Goal: Task Accomplishment & Management: Manage account settings

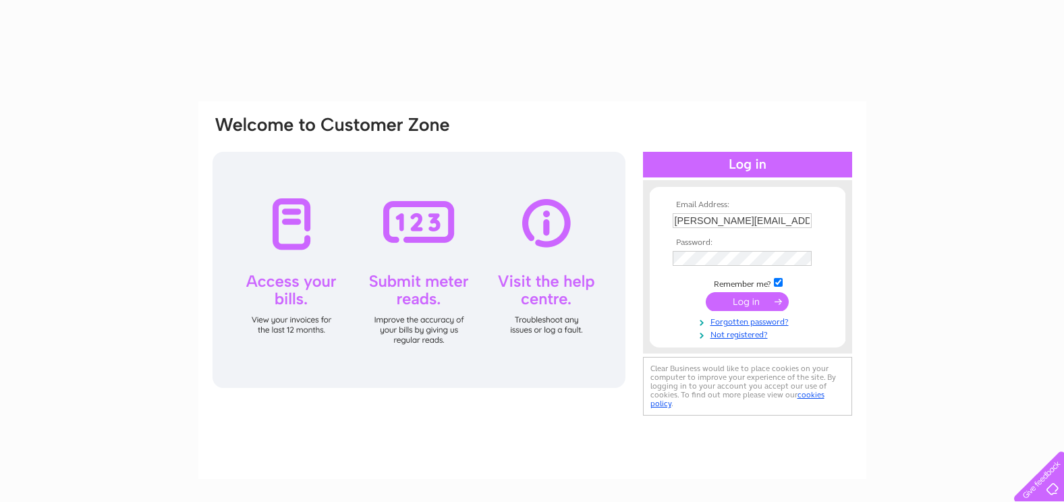
click at [751, 304] on input "submit" at bounding box center [746, 301] width 83 height 19
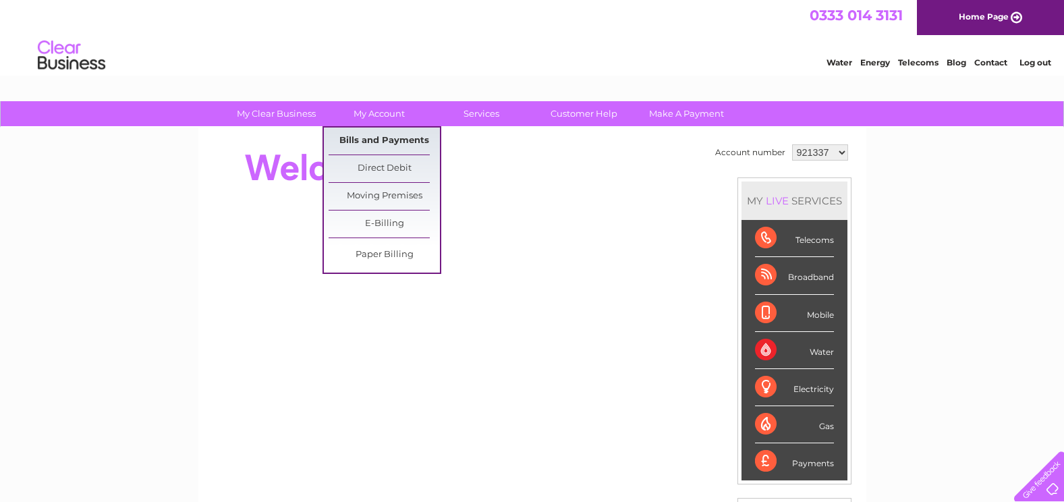
click at [389, 138] on link "Bills and Payments" at bounding box center [383, 140] width 111 height 27
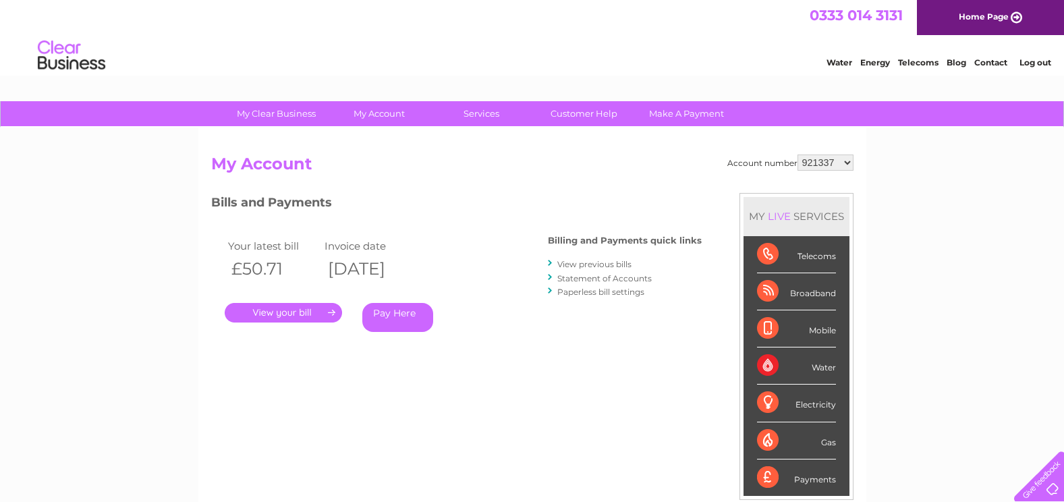
click at [275, 310] on link "." at bounding box center [283, 313] width 117 height 20
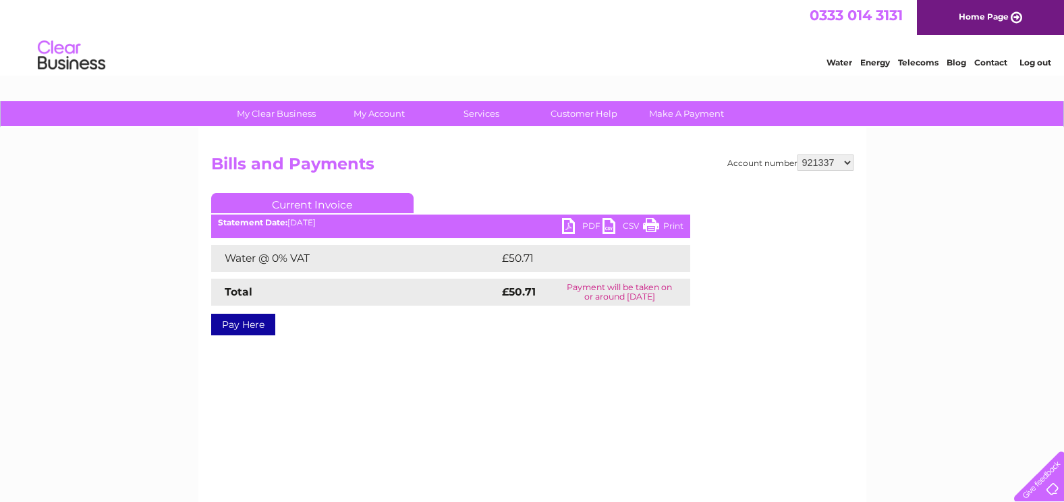
click at [571, 225] on link "PDF" at bounding box center [582, 228] width 40 height 20
